Goal: Information Seeking & Learning: Find specific fact

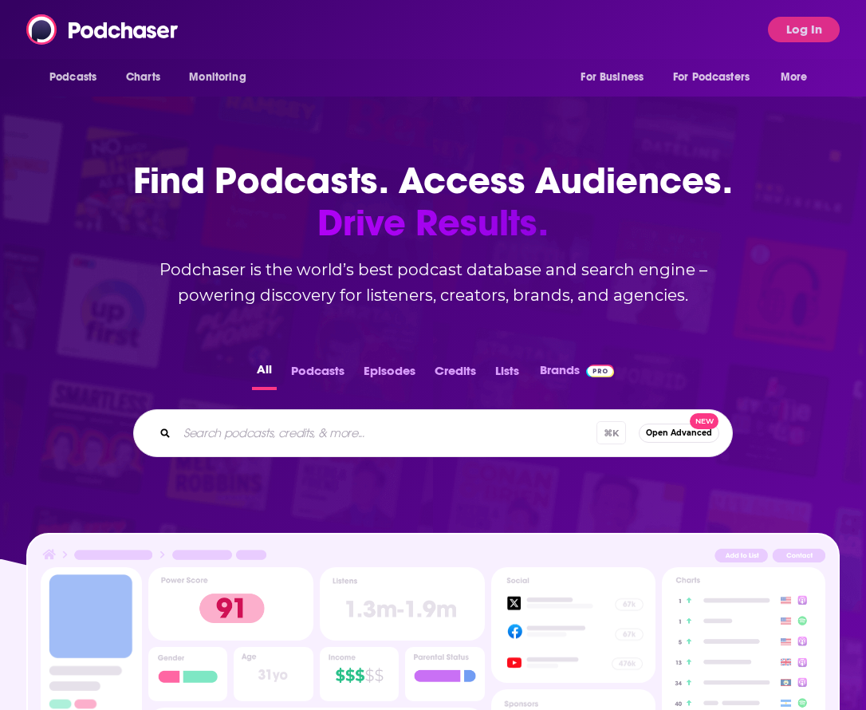
click at [791, 48] on div "Podcasts Charts Monitoring For Business For Podcasters More Log In" at bounding box center [433, 29] width 866 height 59
click at [800, 29] on button "Log In" at bounding box center [804, 30] width 72 height 26
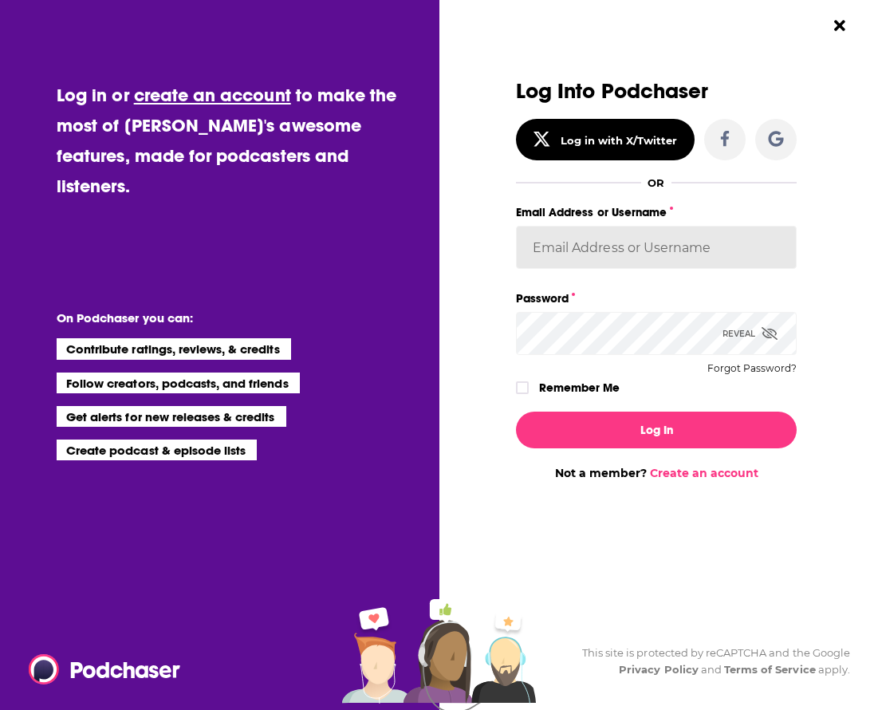
click at [618, 249] on input "Email Address or Username" at bounding box center [656, 247] width 281 height 43
click at [613, 249] on input "Email Address or Username" at bounding box center [656, 247] width 281 height 43
type input "Isabella@sbscomms.com"
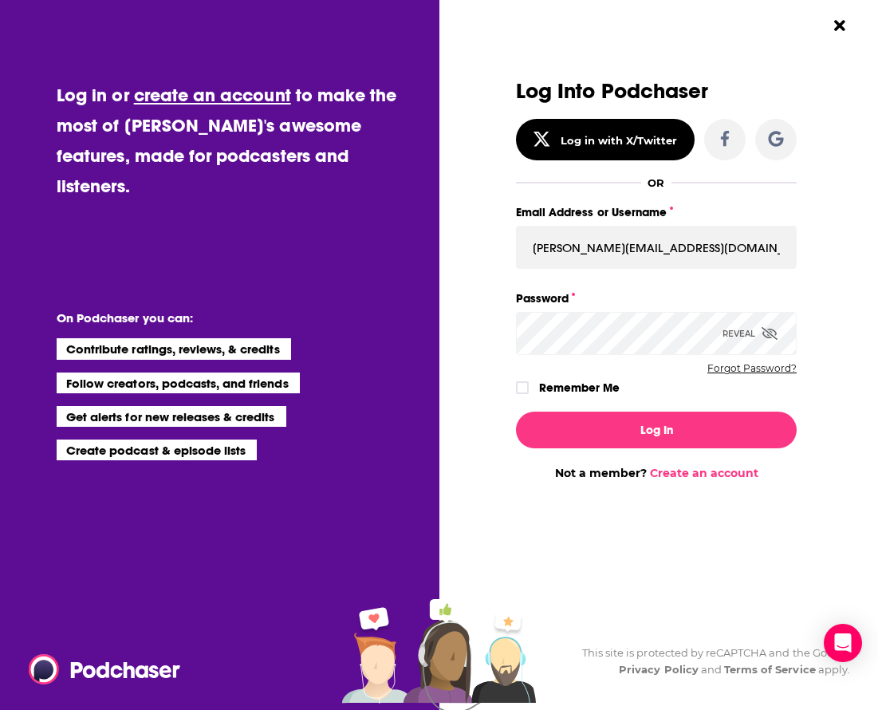
click at [749, 370] on button "Forgot Password?" at bounding box center [752, 368] width 89 height 11
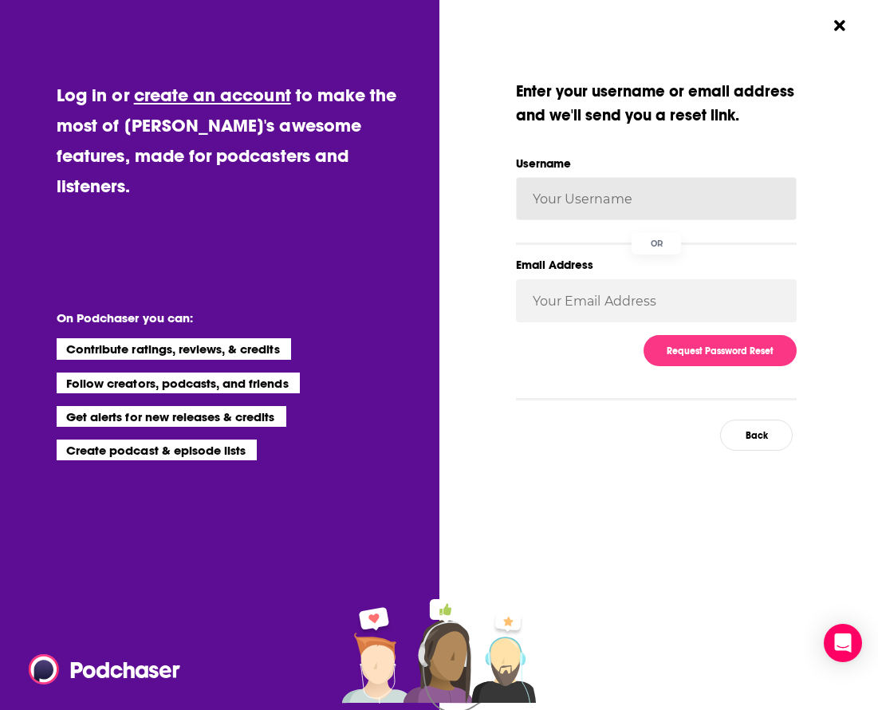
click at [600, 200] on input "Username" at bounding box center [656, 198] width 281 height 43
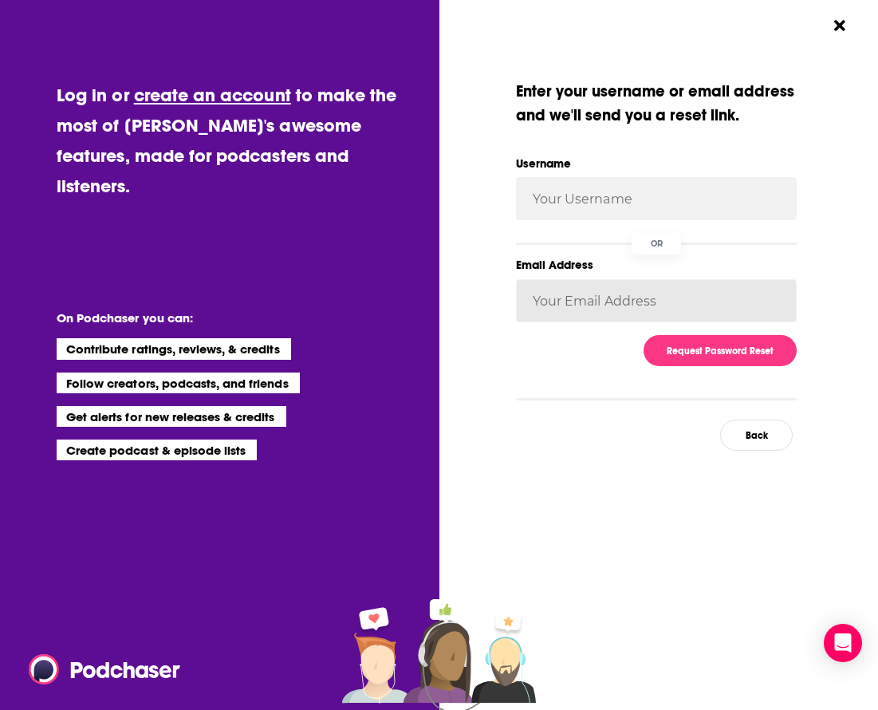
click at [593, 310] on input "Email Address" at bounding box center [656, 300] width 281 height 43
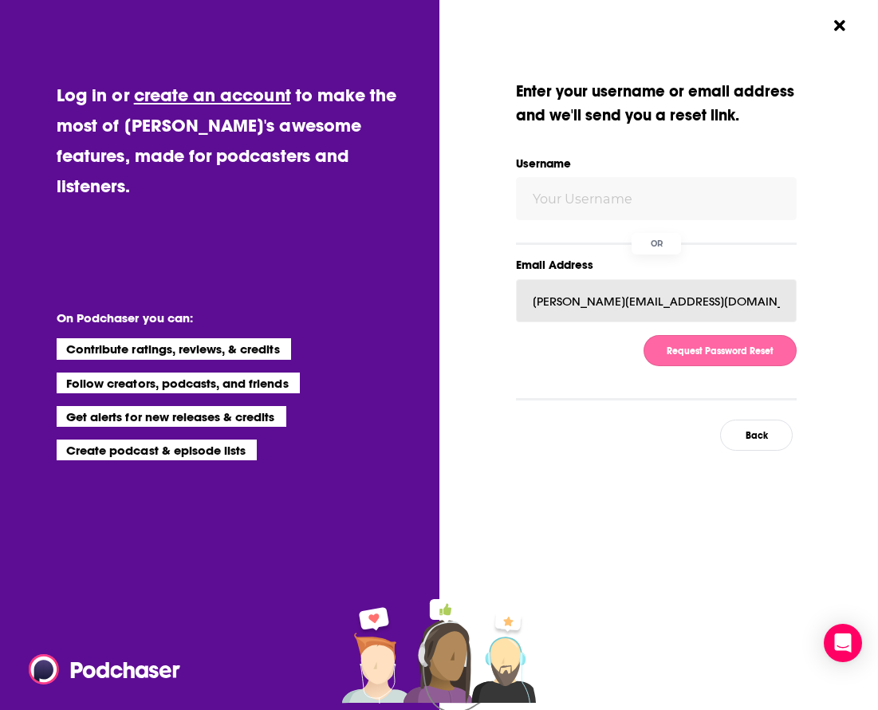
type input "Isabella@sbscomms.com"
click at [740, 359] on button "Request Password Reset" at bounding box center [720, 350] width 153 height 31
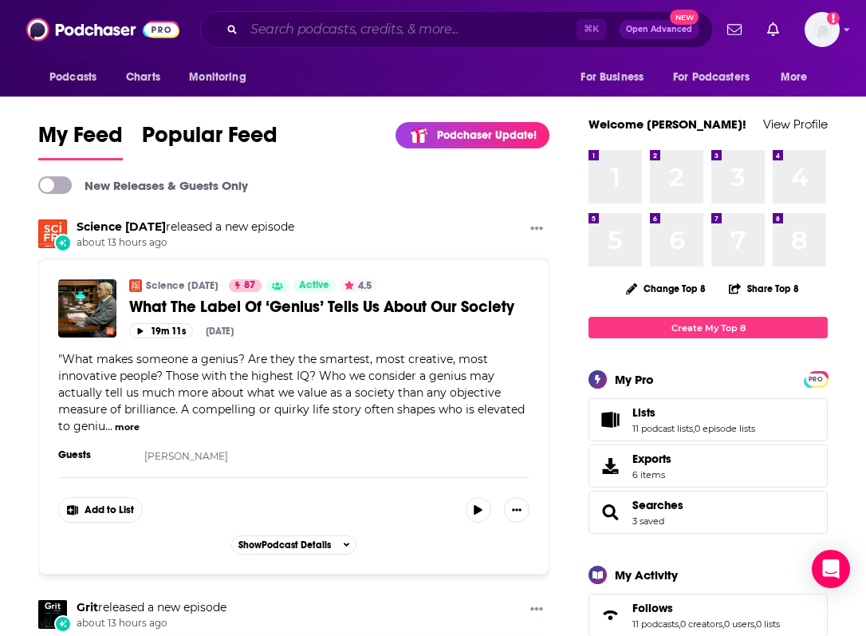
click at [357, 26] on input "Search podcasts, credits, & more..." at bounding box center [410, 30] width 333 height 26
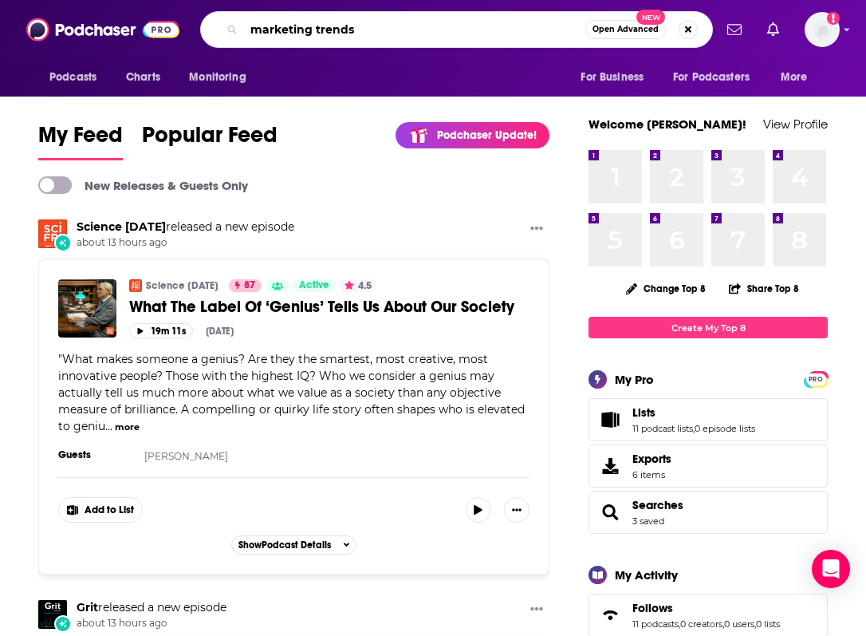
type input "marketing trends"
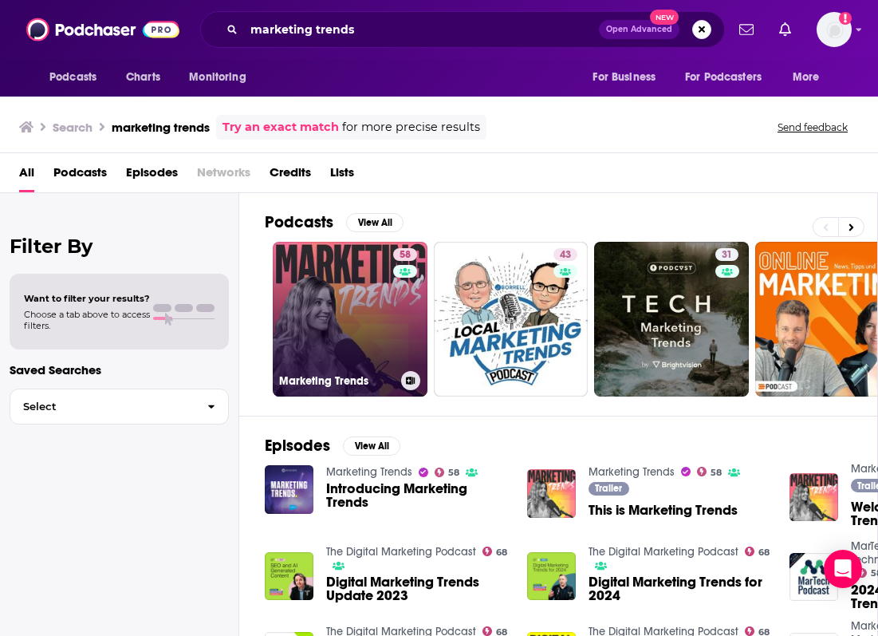
click at [381, 298] on link "58 Marketing Trends" at bounding box center [350, 319] width 155 height 155
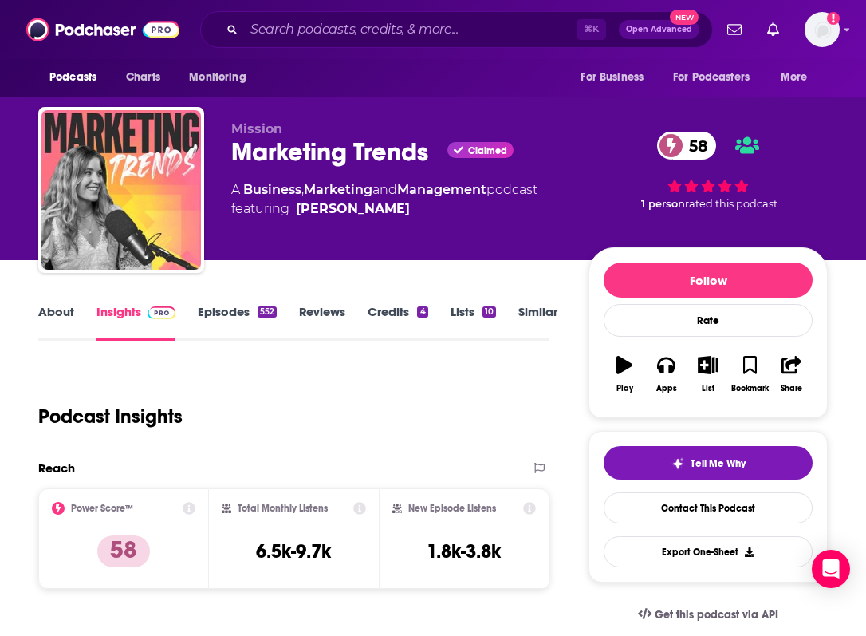
click at [281, 506] on h2 "Total Monthly Listens" at bounding box center [283, 508] width 90 height 11
copy div "Total Monthly Listens"
click at [270, 550] on h3 "6.5k-9.7k" at bounding box center [293, 551] width 75 height 24
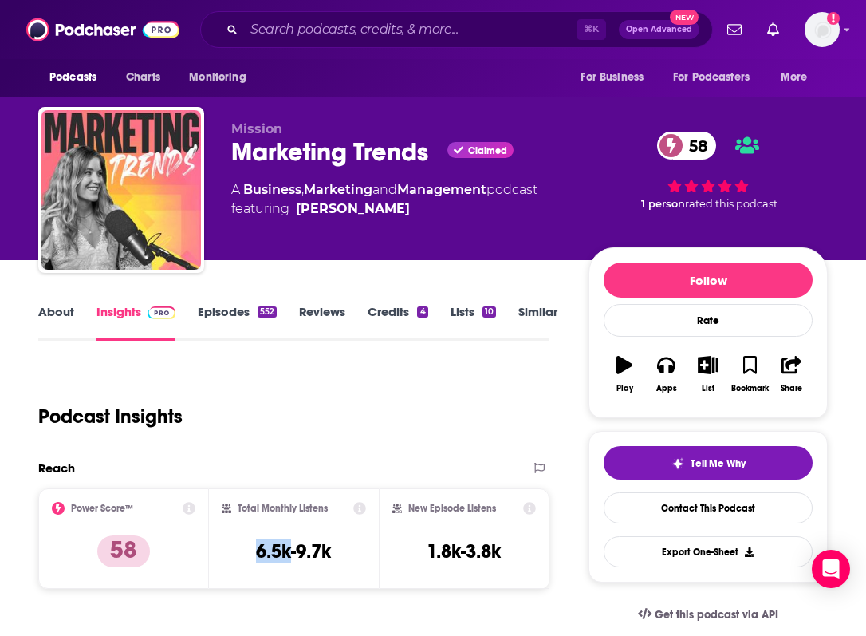
click at [270, 550] on h3 "6.5k-9.7k" at bounding box center [293, 551] width 75 height 24
copy div "6.5k-9.7k"
click at [434, 507] on h2 "New Episode Listens" at bounding box center [452, 508] width 88 height 11
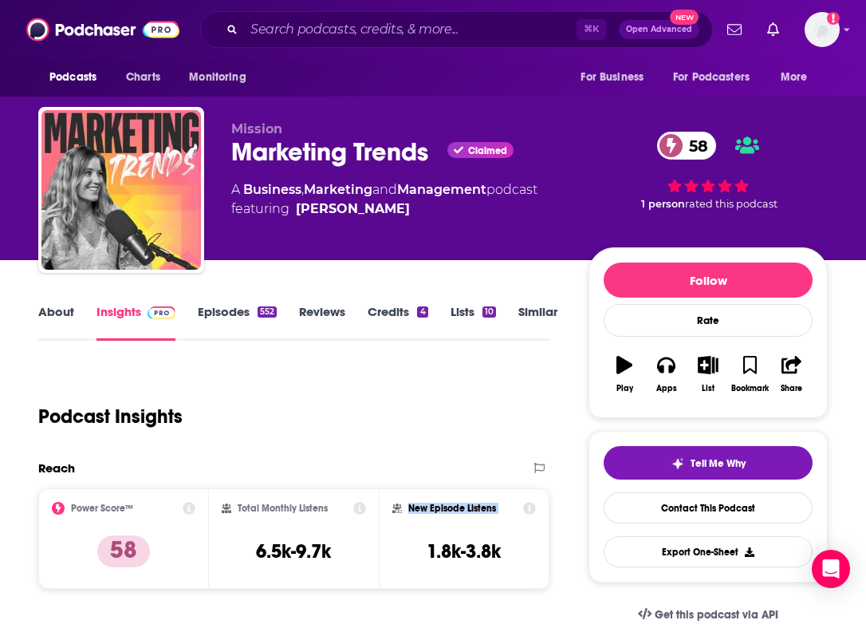
click at [434, 507] on h2 "New Episode Listens" at bounding box center [452, 508] width 88 height 11
copy div "New Episode Listens"
click at [464, 558] on h3 "1.8k-3.8k" at bounding box center [464, 551] width 74 height 24
click at [464, 557] on h3 "1.8k-3.8k" at bounding box center [464, 551] width 74 height 24
click at [464, 556] on h3 "1.8k-3.8k" at bounding box center [464, 551] width 74 height 24
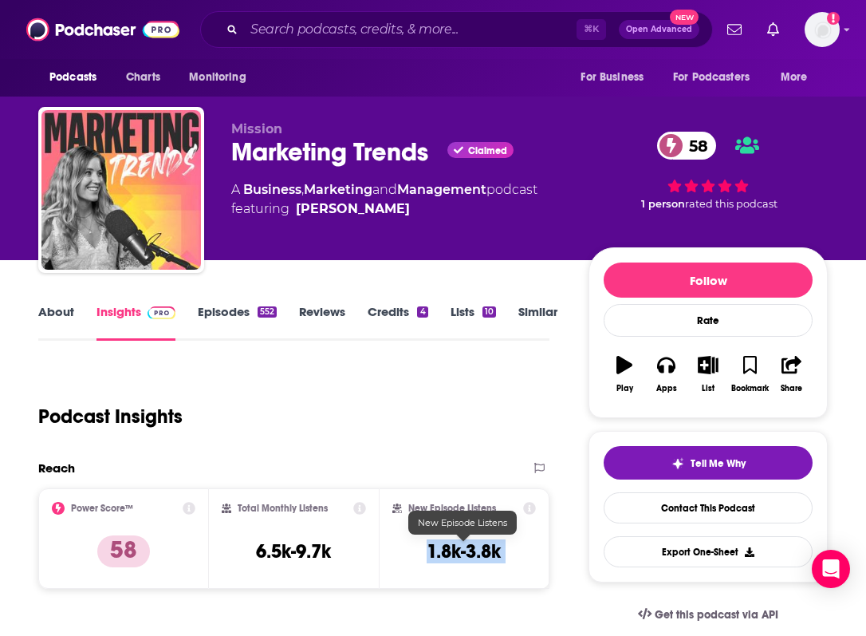
copy div "1.8k-3.8k Export One-Sheet"
